Goal: Transaction & Acquisition: Purchase product/service

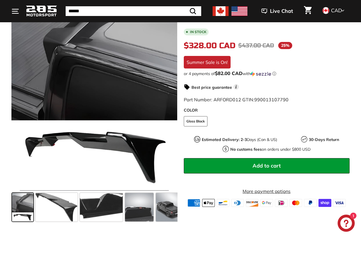
scroll to position [143, 0]
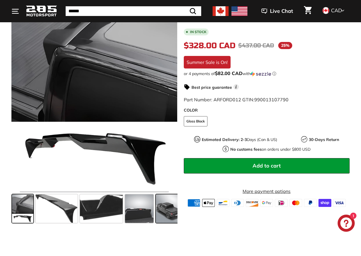
click at [165, 203] on span at bounding box center [170, 208] width 29 height 29
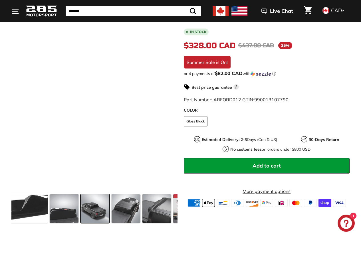
scroll to position [0, 76]
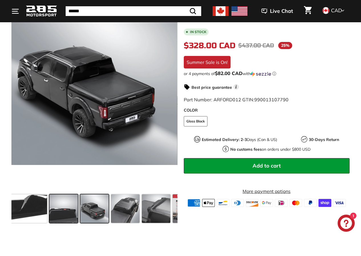
click at [67, 209] on span at bounding box center [63, 208] width 29 height 29
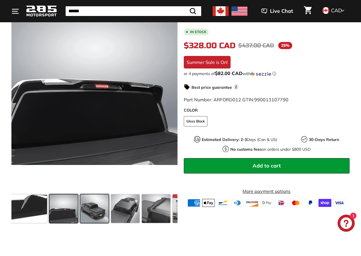
click at [90, 209] on span at bounding box center [94, 208] width 29 height 29
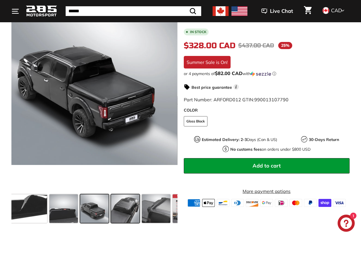
click at [116, 205] on span at bounding box center [125, 208] width 29 height 29
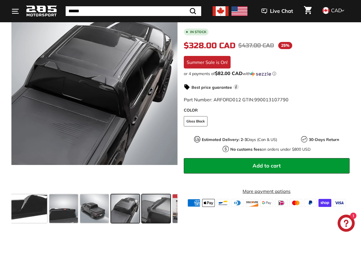
click at [150, 206] on span at bounding box center [156, 208] width 29 height 29
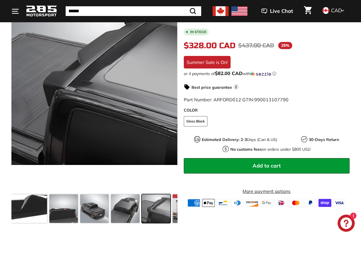
scroll to position [0, 100]
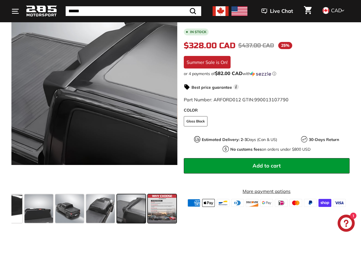
click at [169, 207] on span at bounding box center [162, 208] width 29 height 29
